Goal: Information Seeking & Learning: Learn about a topic

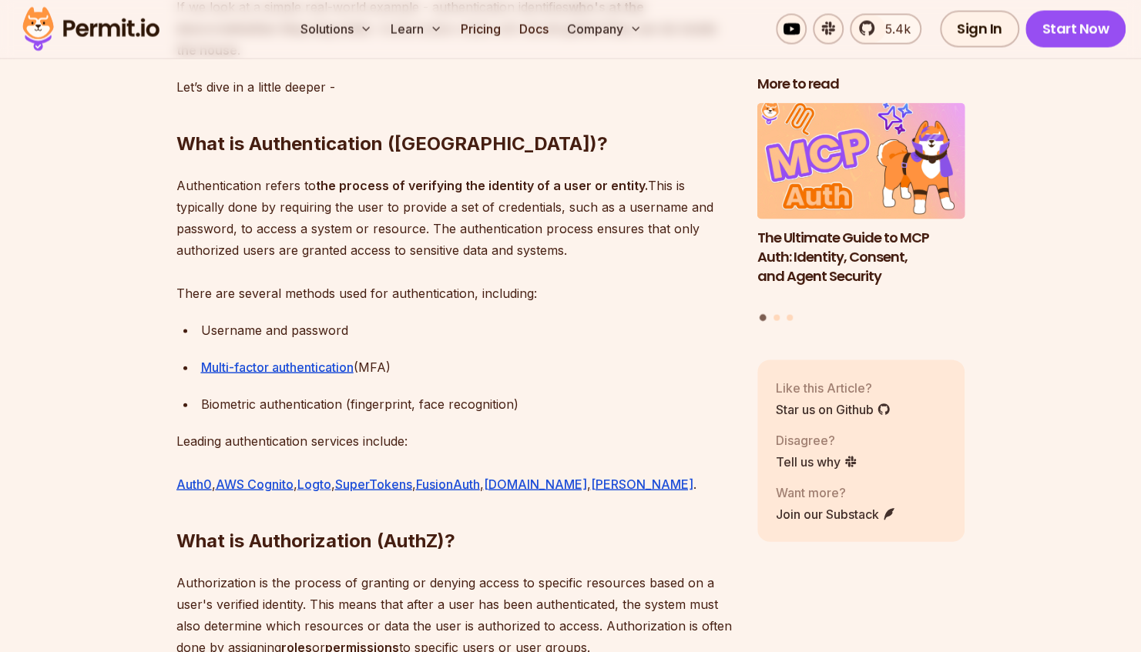
scroll to position [1769, 0]
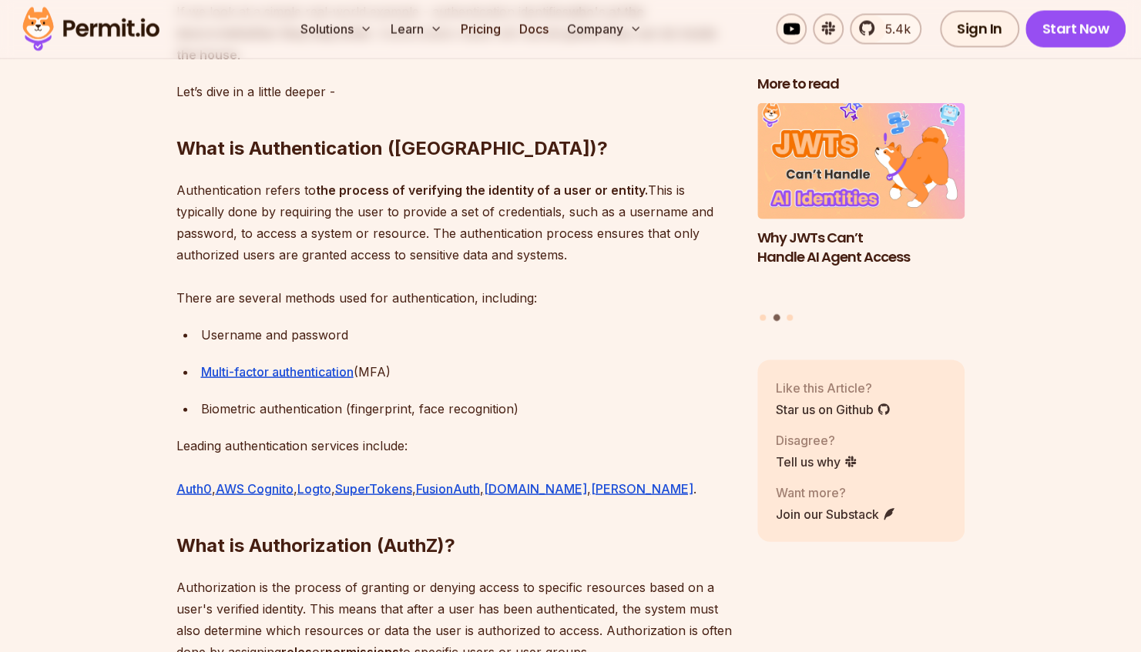
drag, startPoint x: 246, startPoint y: 126, endPoint x: 373, endPoint y: 135, distance: 127.3
drag, startPoint x: 373, startPoint y: 135, endPoint x: 330, endPoint y: 117, distance: 46.6
click at [330, 117] on h2 "What is Authentication ([GEOGRAPHIC_DATA])?" at bounding box center [454, 118] width 556 height 86
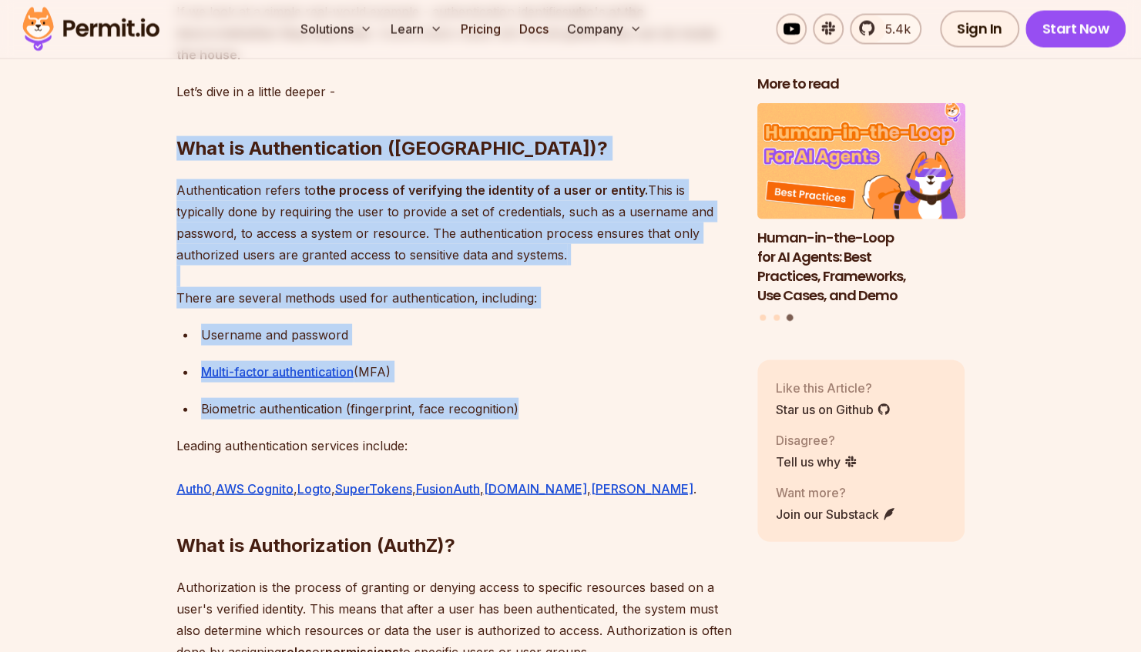
drag, startPoint x: 178, startPoint y: 122, endPoint x: 544, endPoint y: 383, distance: 449.0
click at [544, 383] on div "Authentication and Authorization, also known as AuthN and AuthZ, are two essent…" at bounding box center [454, 324] width 556 height 2206
copy div "What is Authentication ([GEOGRAPHIC_DATA])? Authentication refers to the proces…"
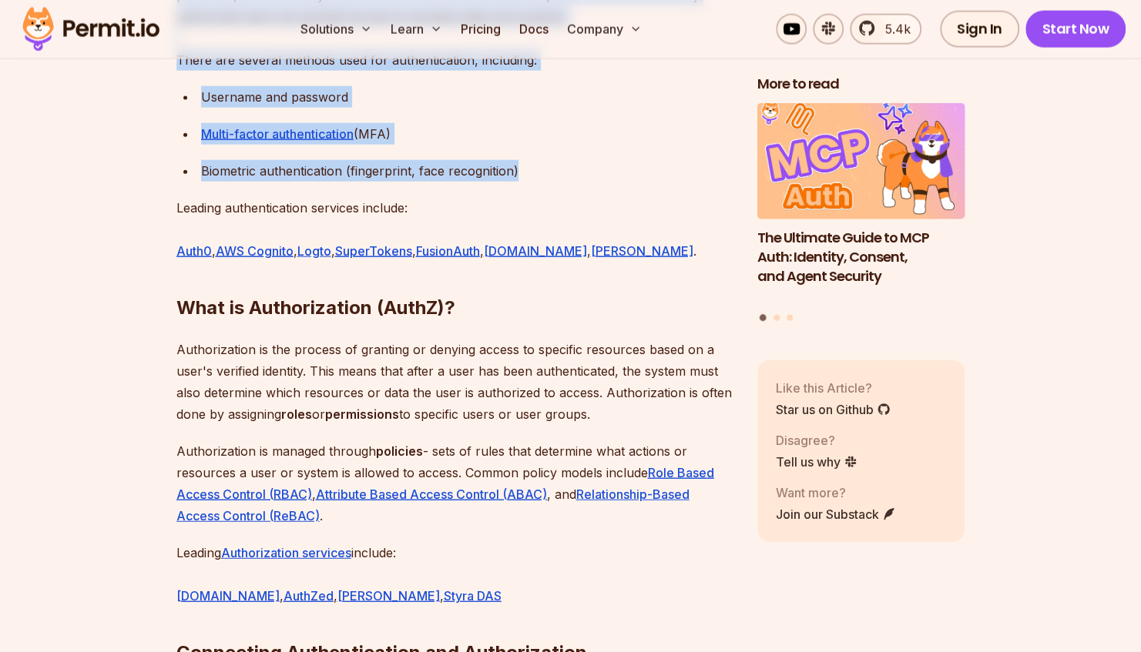
scroll to position [2012, 0]
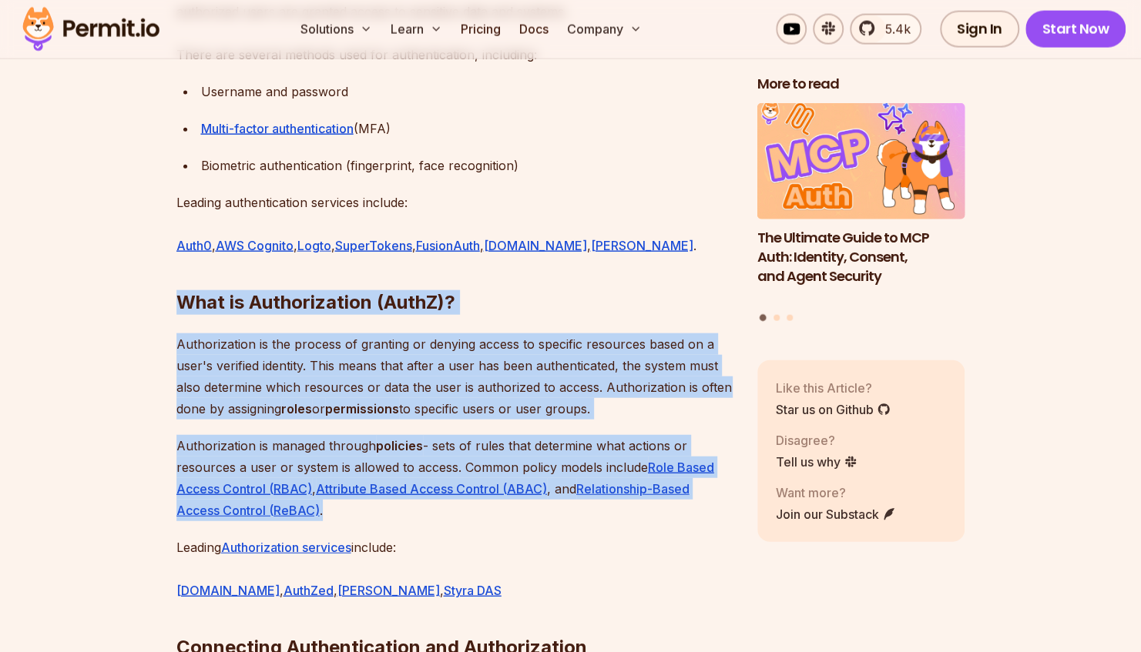
drag, startPoint x: 177, startPoint y: 277, endPoint x: 522, endPoint y: 491, distance: 406.0
click at [522, 491] on div "Authentication and Authorization, also known as AuthN and AuthZ, are two essent…" at bounding box center [454, 81] width 556 height 2206
copy div "What is Authorization (AuthZ)? Authorization is the process of granting or deny…"
